Goal: Information Seeking & Learning: Learn about a topic

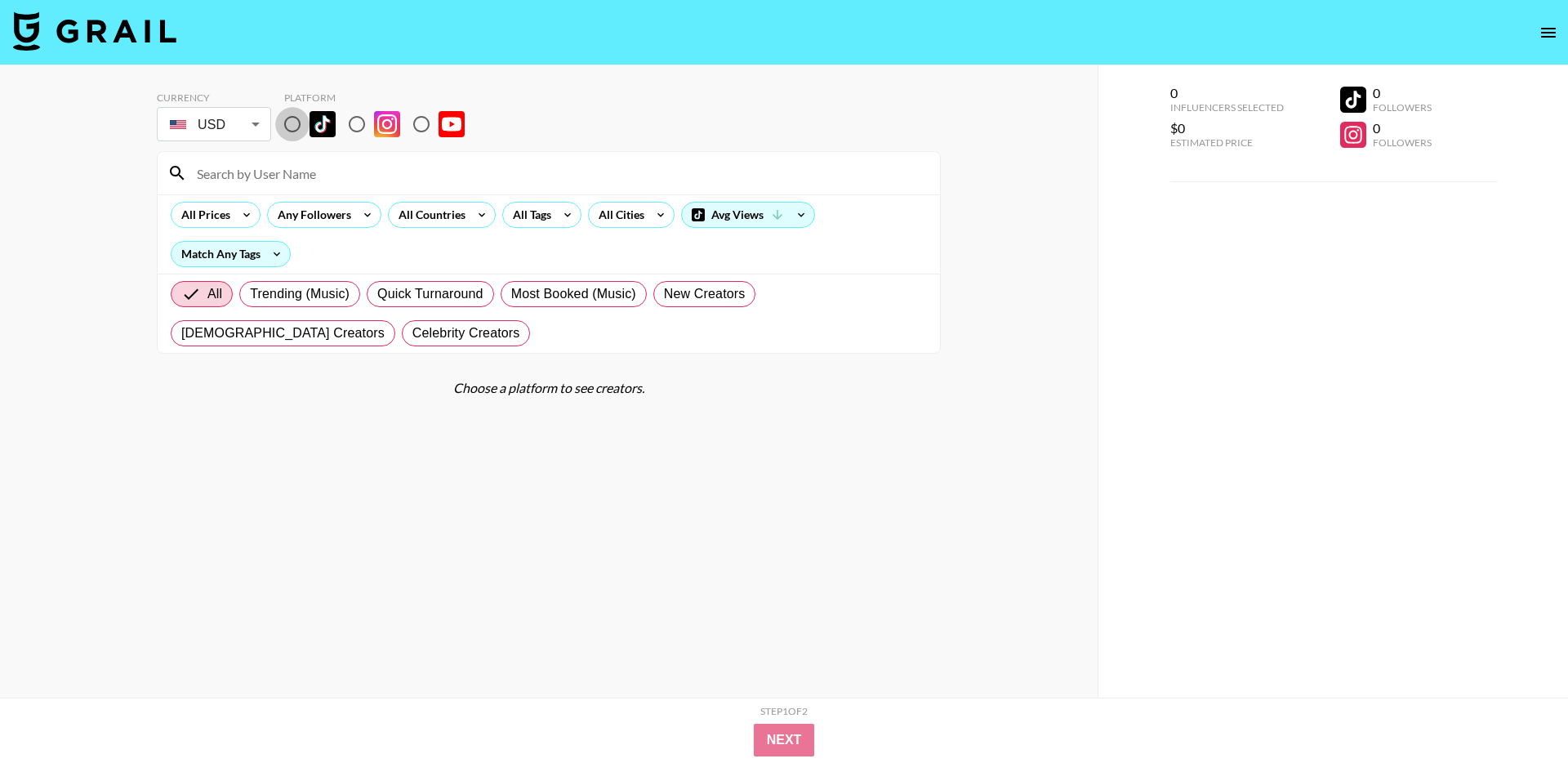
click at [291, 120] on input "radio" at bounding box center [293, 124] width 34 height 34
radio input "true"
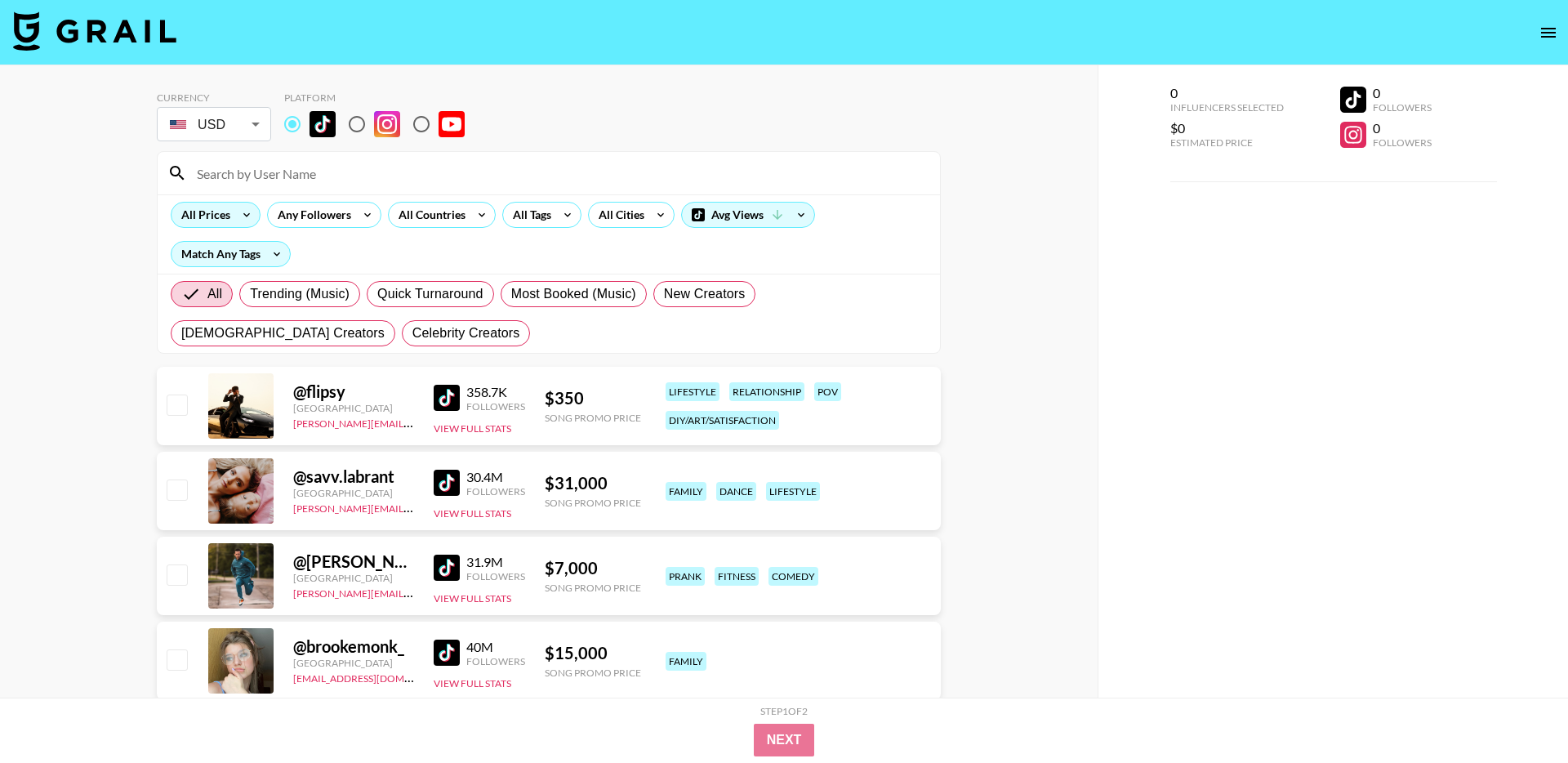
click at [228, 213] on div "All Prices" at bounding box center [202, 215] width 62 height 24
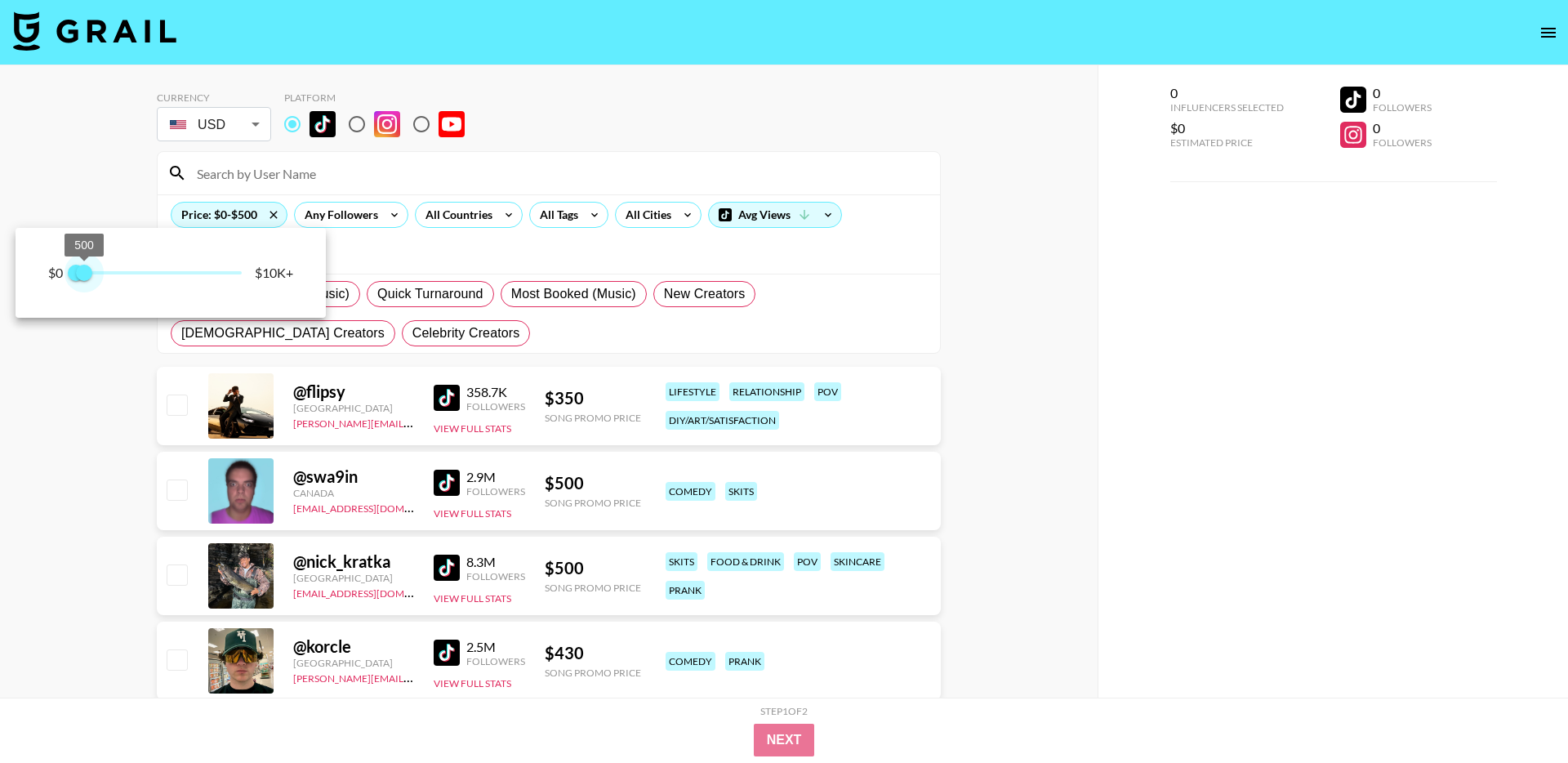
type input "750"
drag, startPoint x: 247, startPoint y: 269, endPoint x: 87, endPoint y: 278, distance: 160.3
click at [87, 278] on span "750" at bounding box center [87, 272] width 16 height 16
click at [626, 136] on div at bounding box center [784, 381] width 1568 height 763
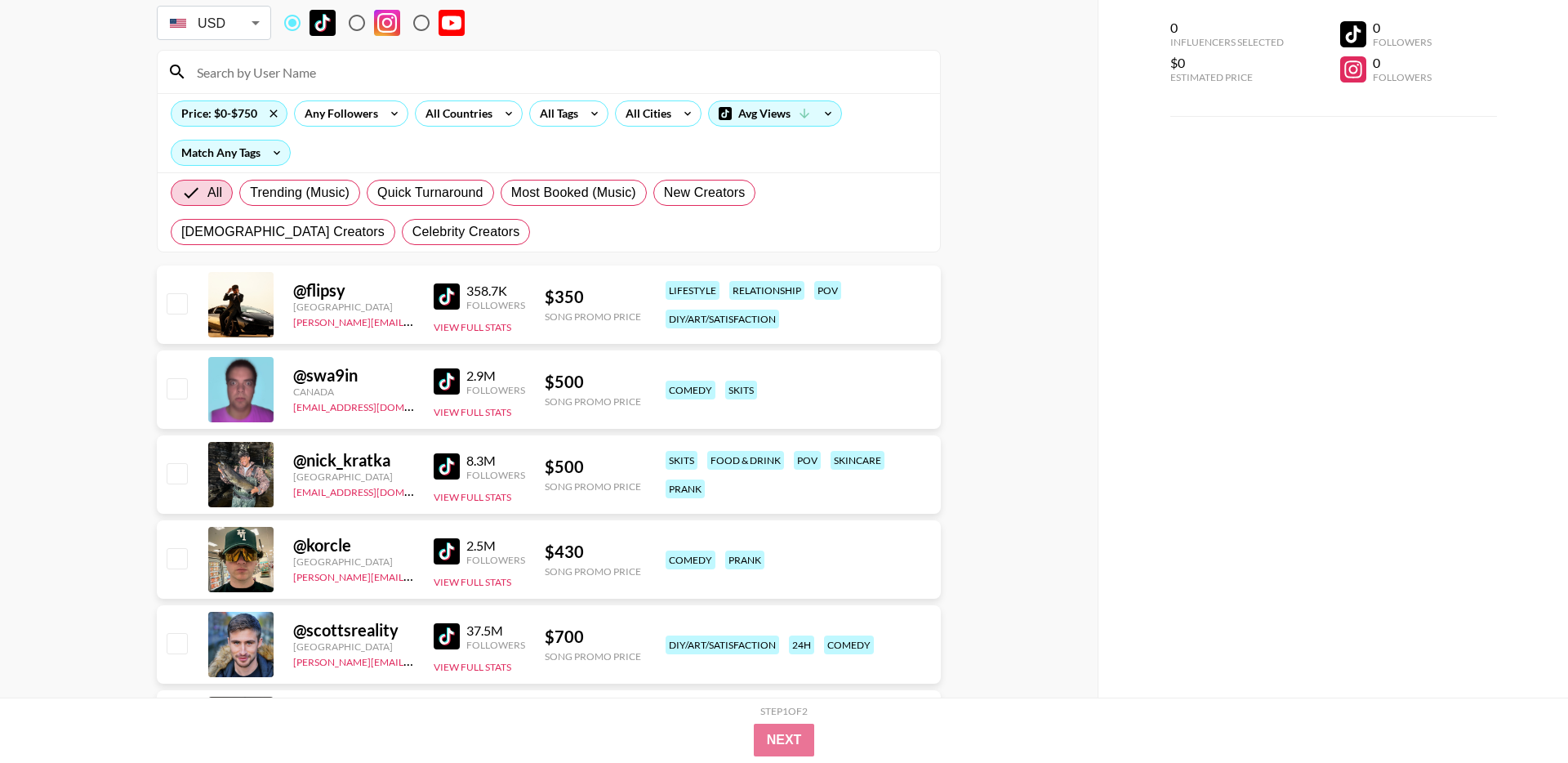
scroll to position [101, 0]
click at [568, 116] on div "All Tags" at bounding box center [555, 115] width 52 height 24
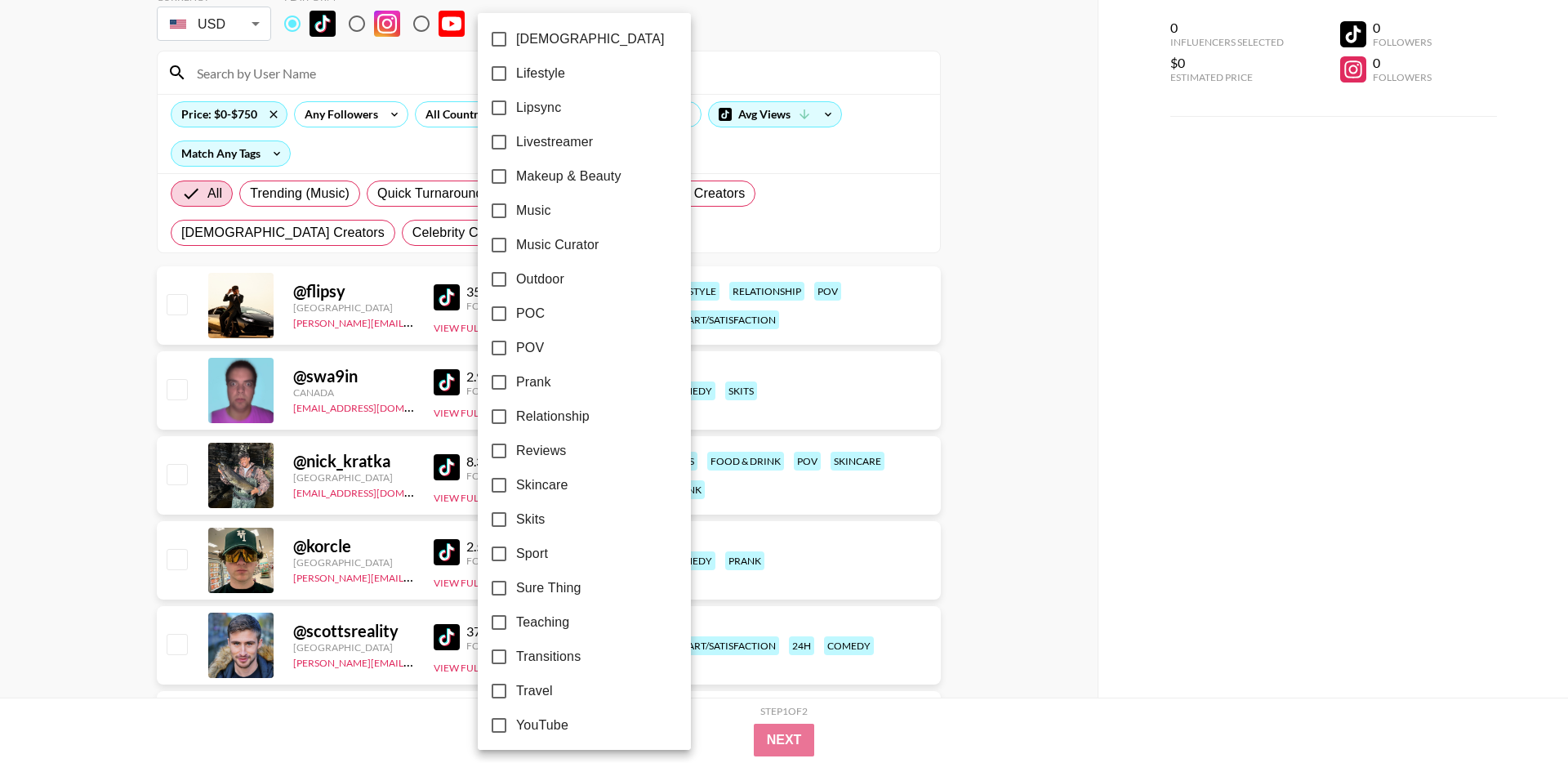
scroll to position [799, 0]
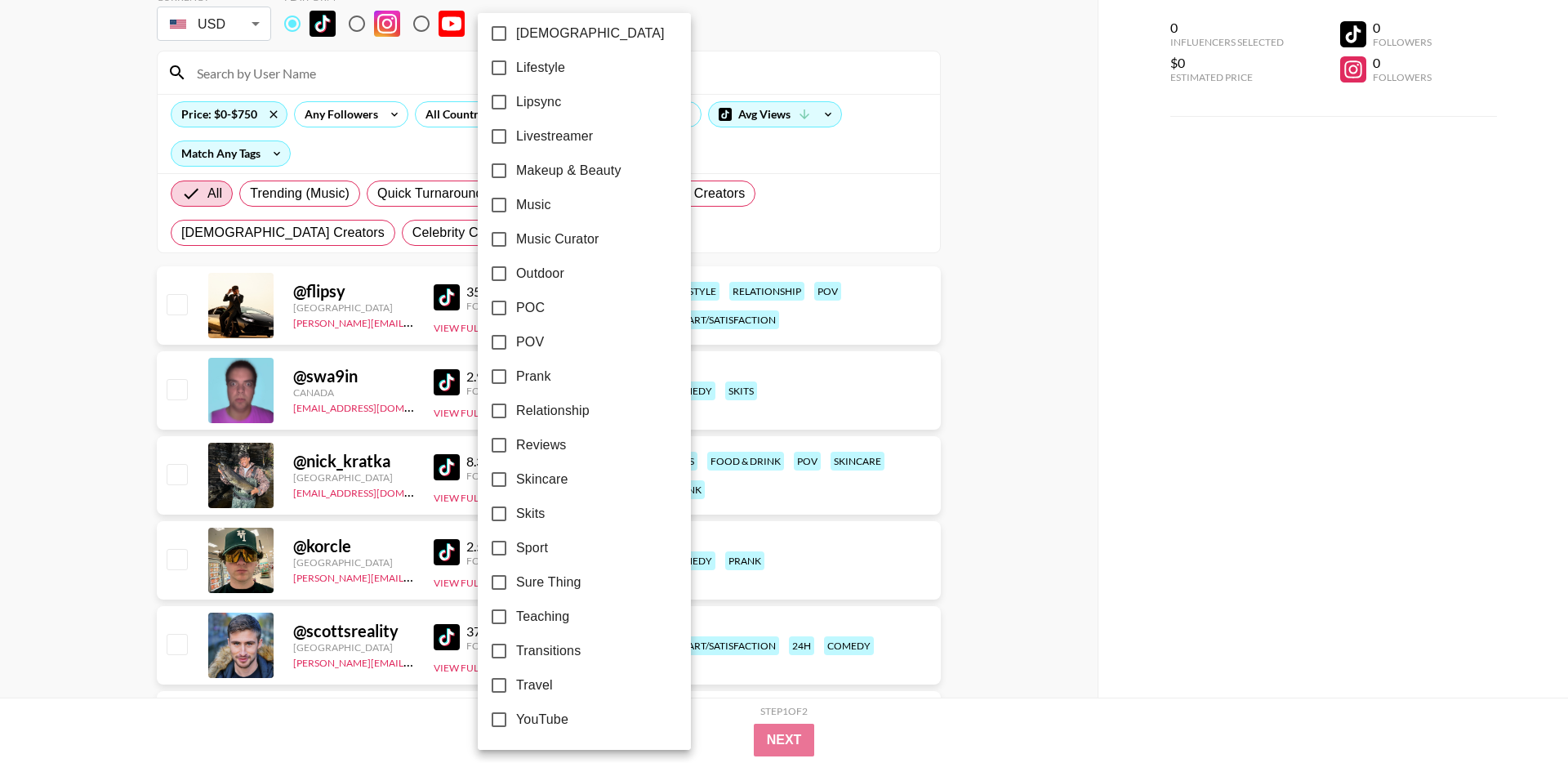
click at [545, 99] on span "Lipsync" at bounding box center [539, 102] width 45 height 20
click at [516, 99] on input "Lipsync" at bounding box center [499, 102] width 34 height 34
checkbox input "true"
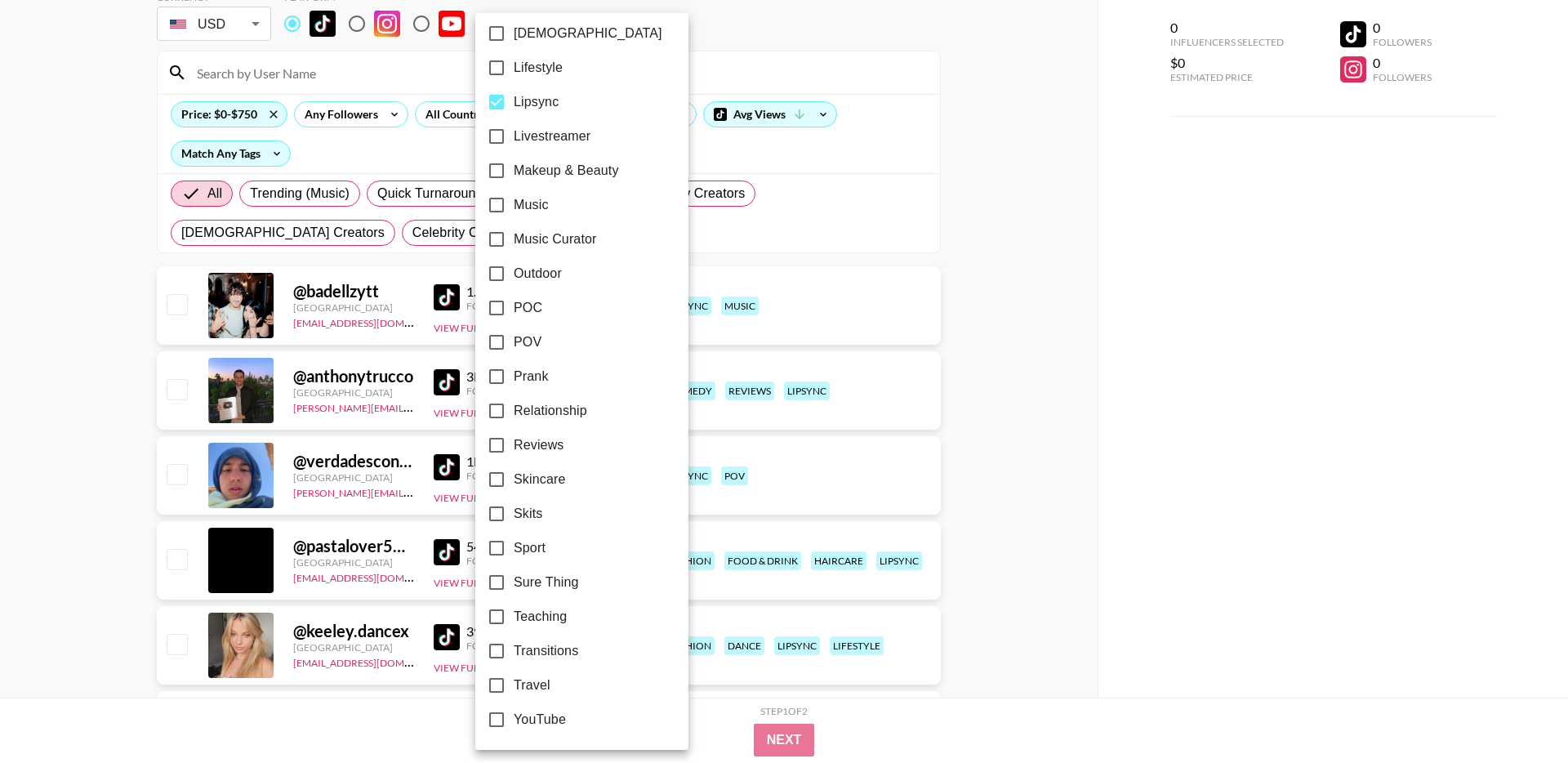
click at [904, 112] on div at bounding box center [784, 381] width 1568 height 763
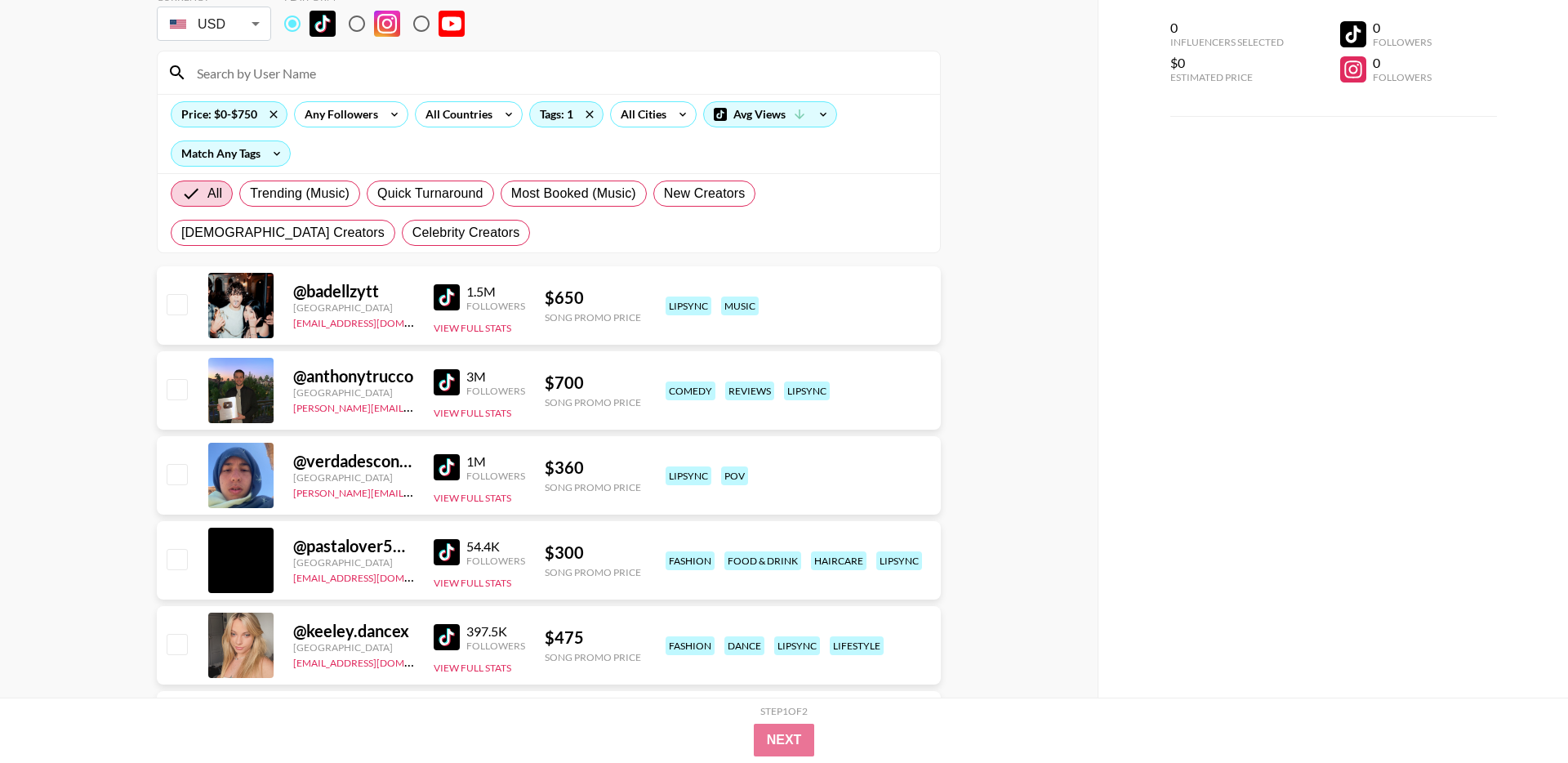
click at [455, 294] on img at bounding box center [447, 297] width 26 height 26
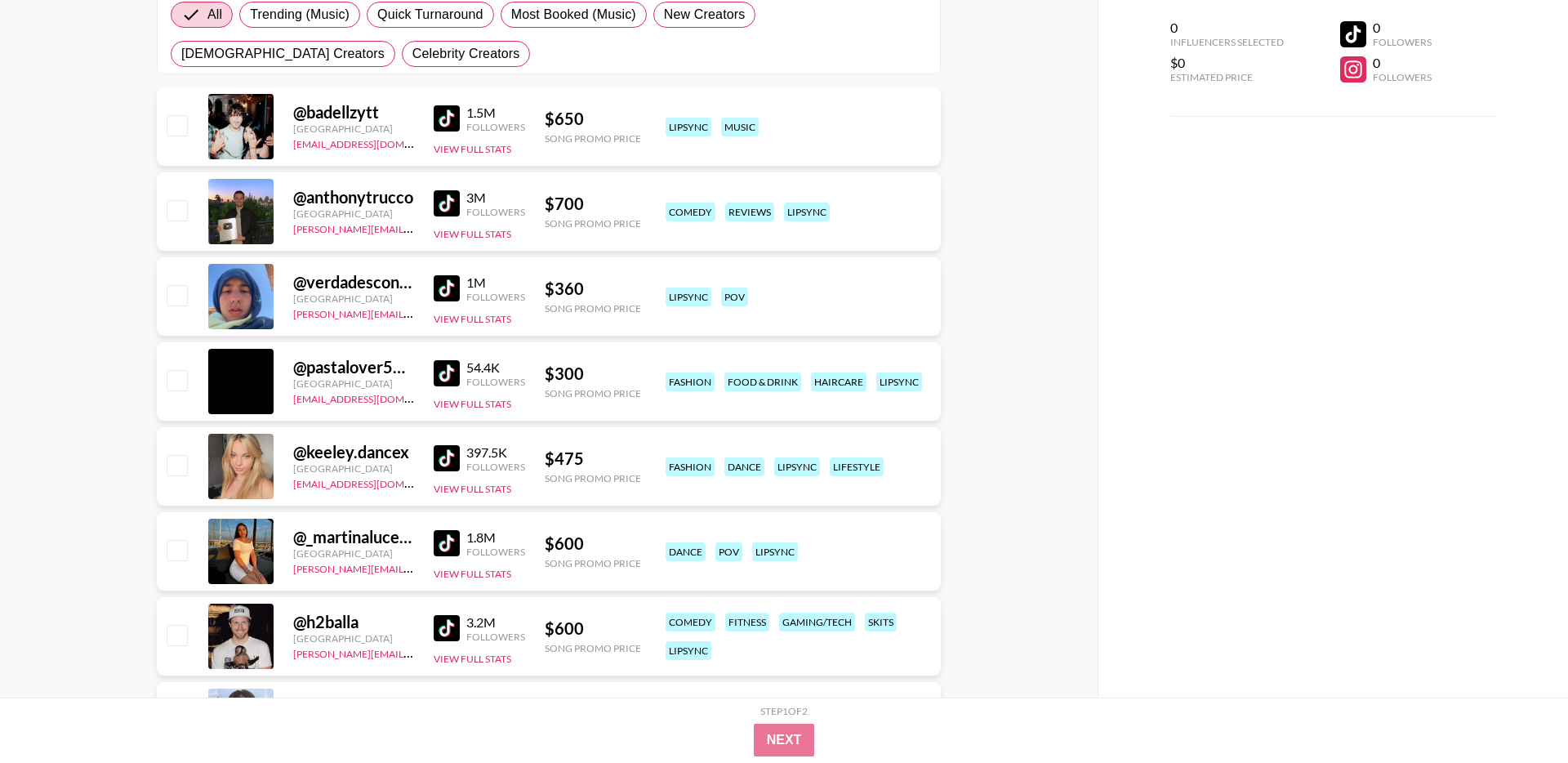
scroll to position [288, 0]
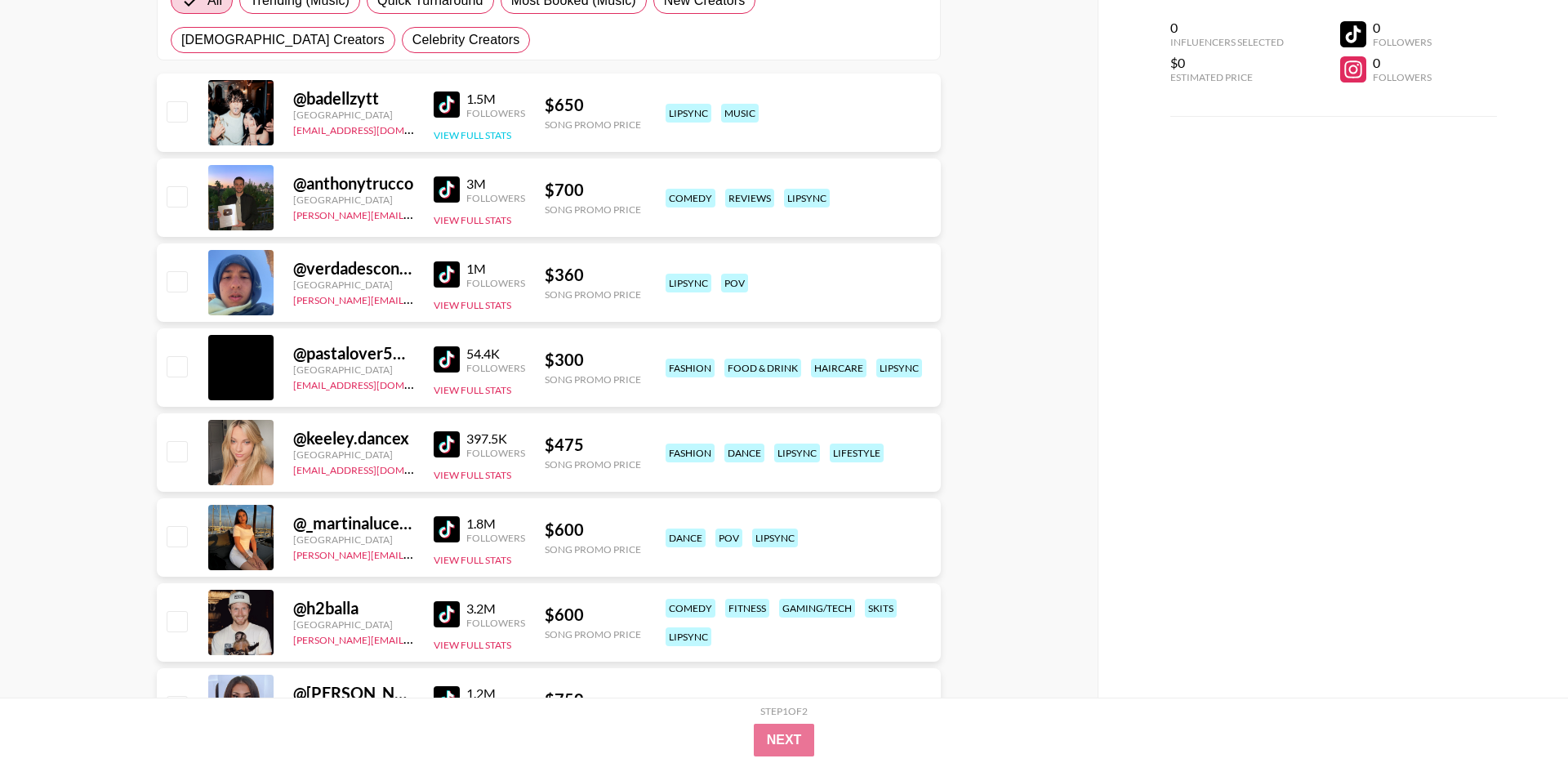
click at [475, 140] on div "1.5M Followers View Full Stats" at bounding box center [479, 113] width 91 height 58
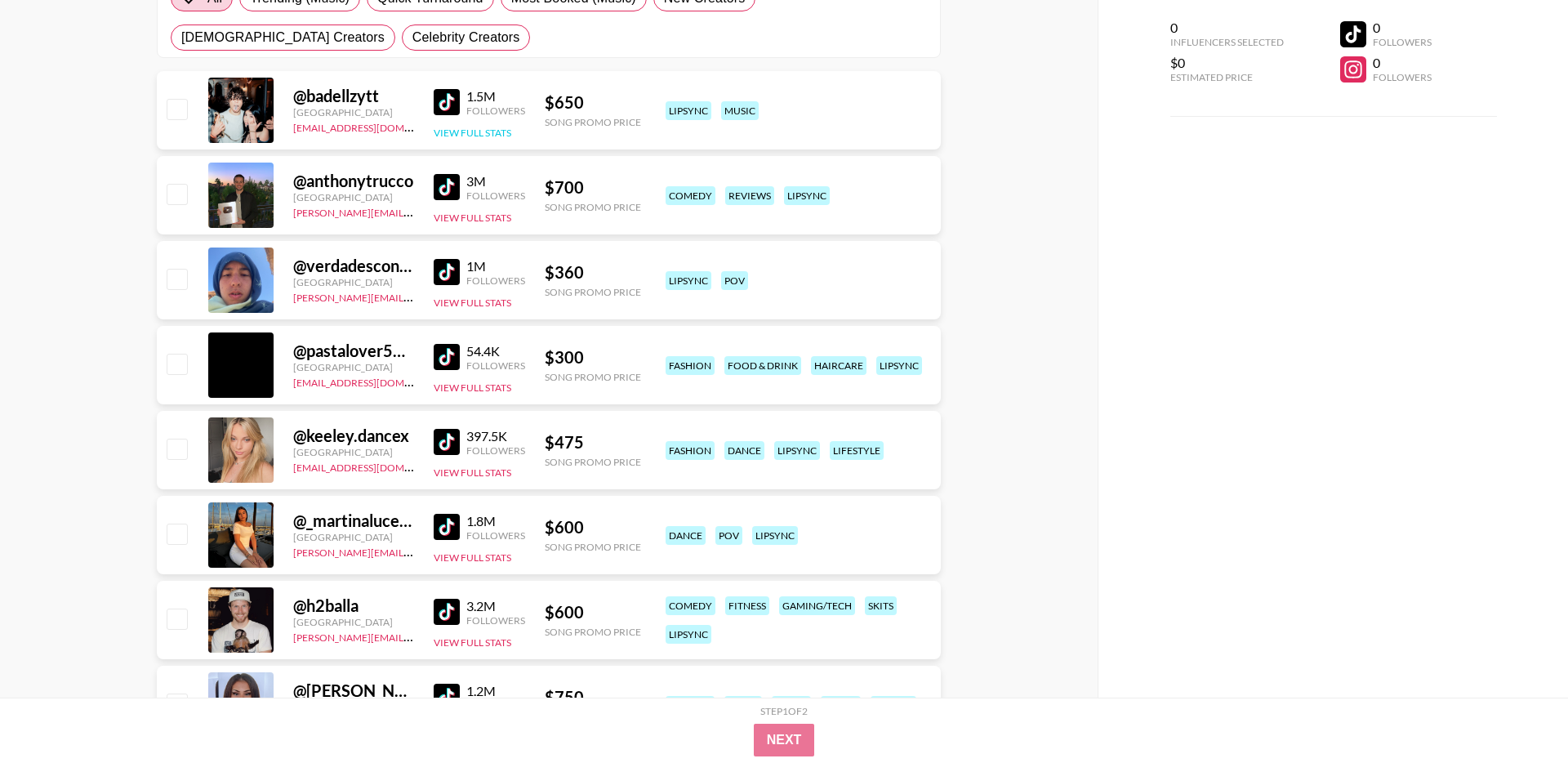
scroll to position [298, 0]
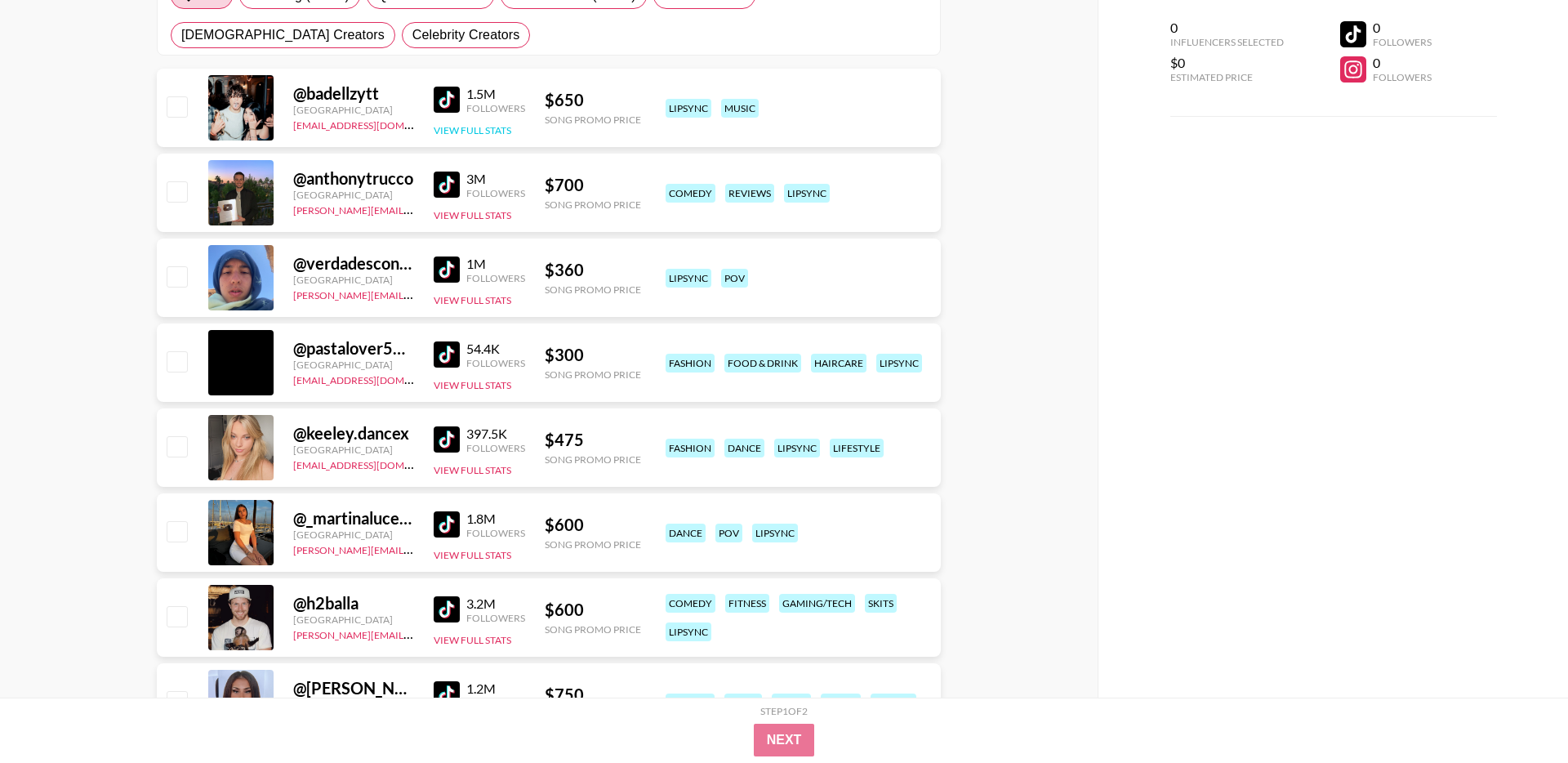
click at [487, 132] on button "View Full Stats" at bounding box center [472, 130] width 77 height 12
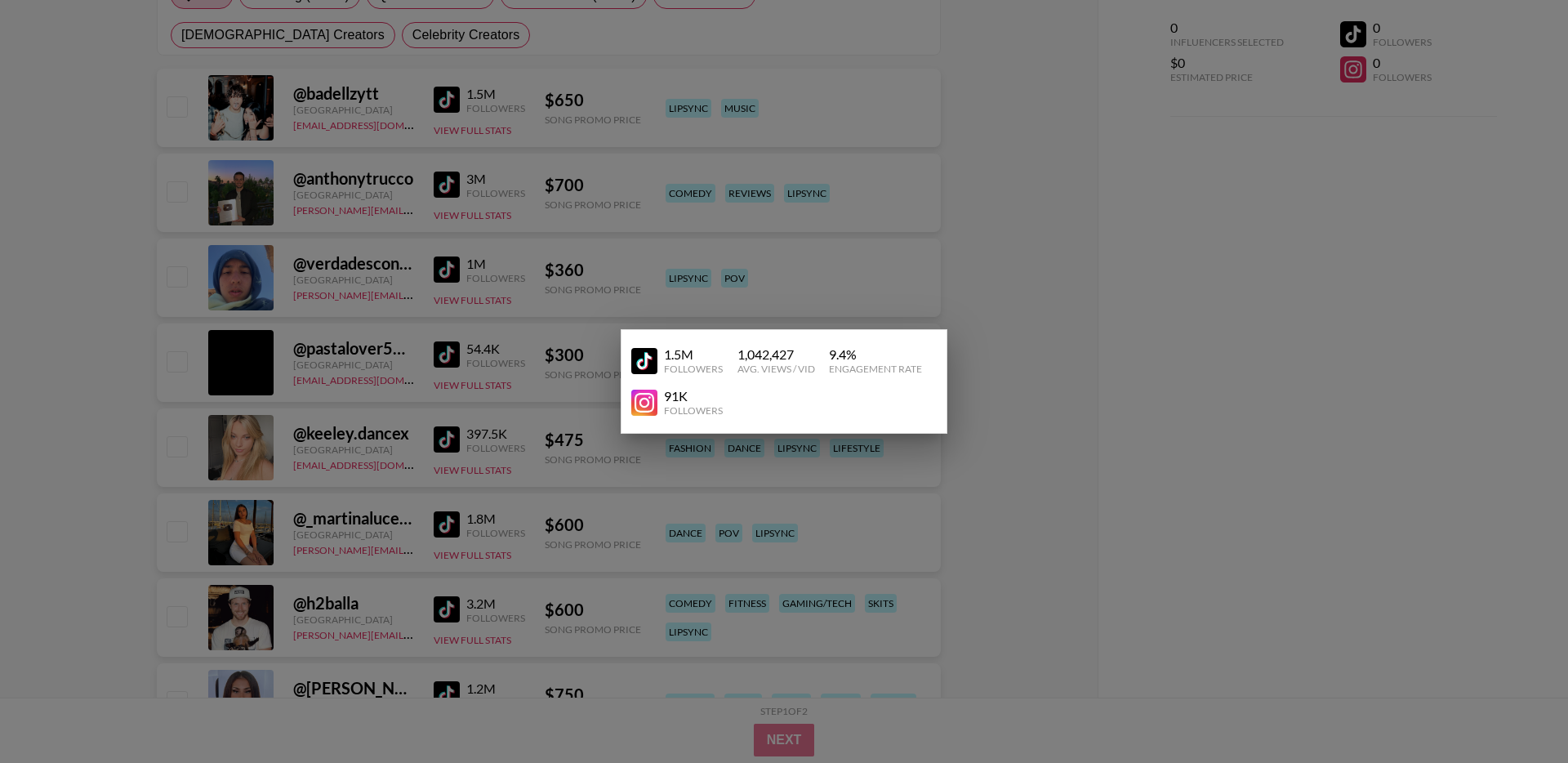
click at [494, 150] on div at bounding box center [784, 381] width 1568 height 763
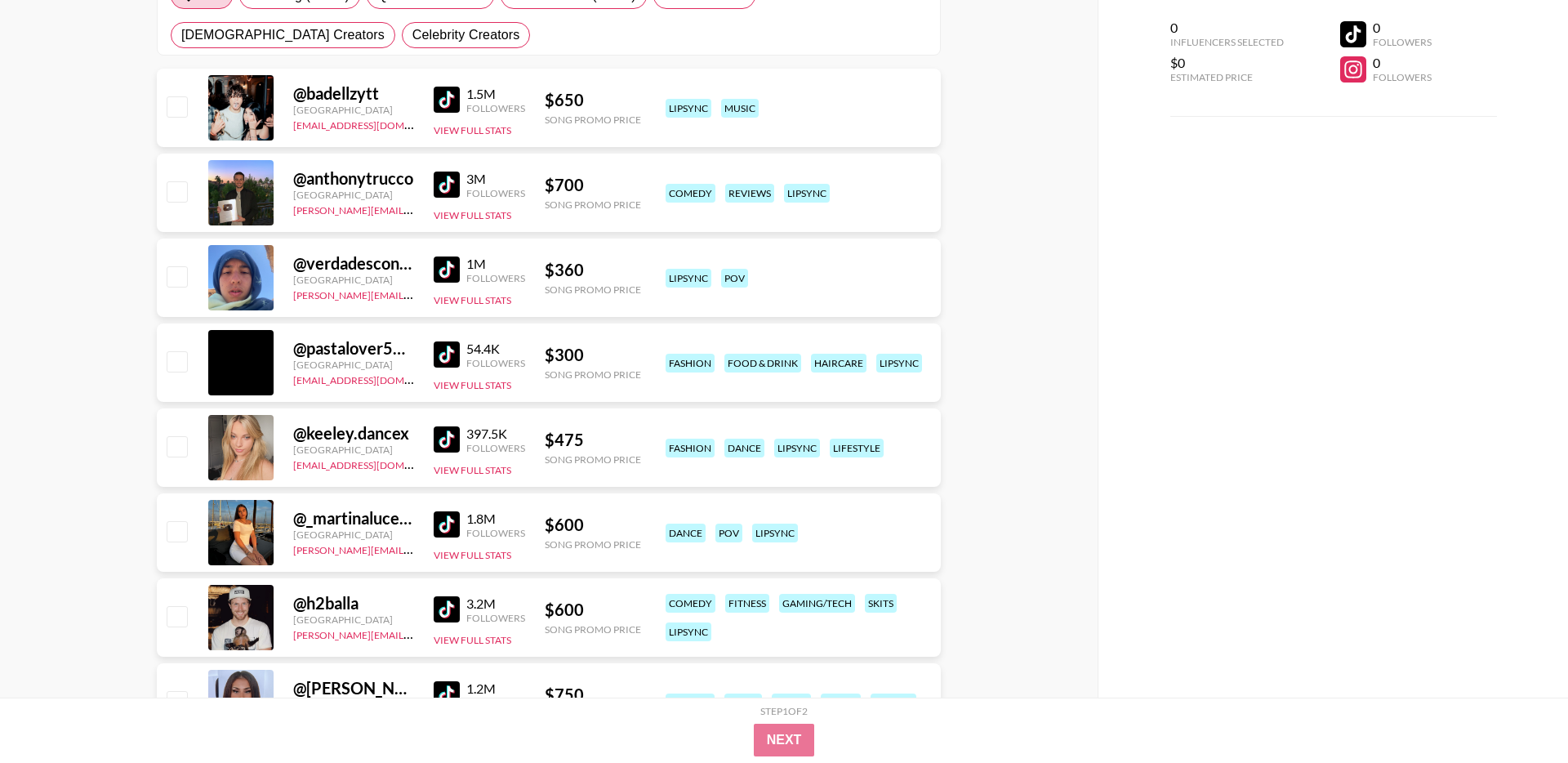
click at [443, 106] on img at bounding box center [447, 100] width 26 height 26
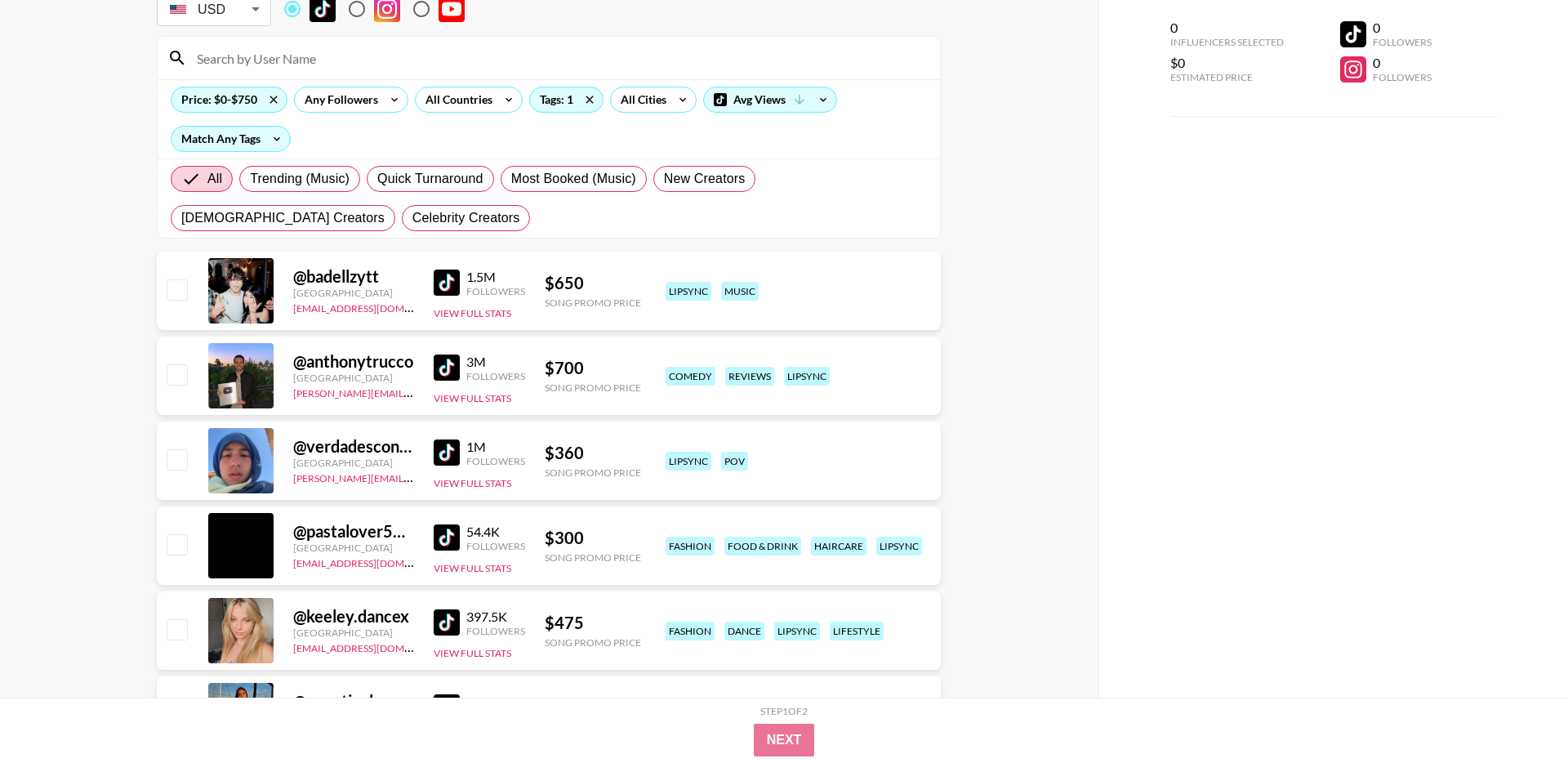
scroll to position [96, 0]
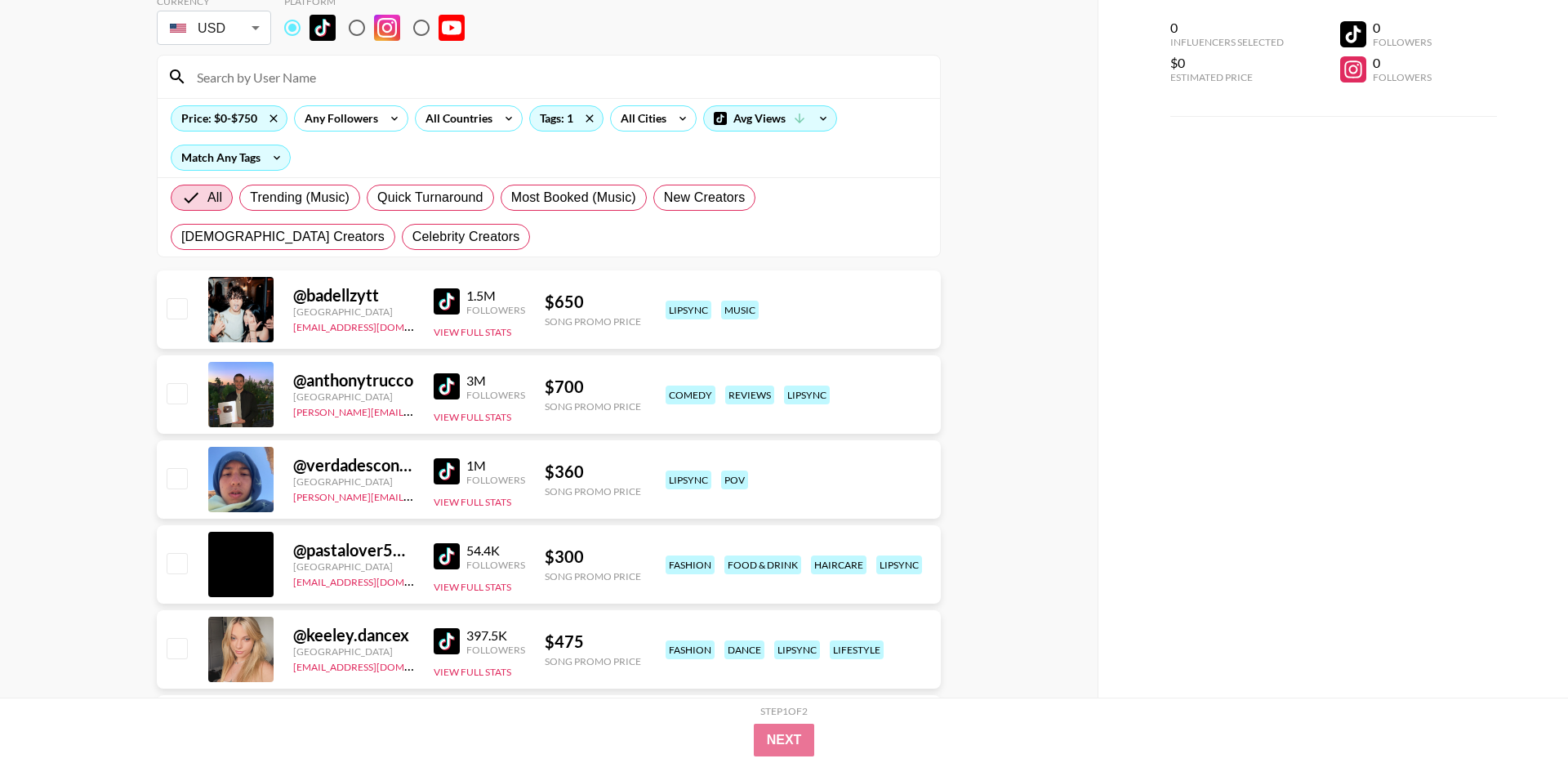
click at [457, 306] on img at bounding box center [447, 301] width 26 height 26
